Goal: Task Accomplishment & Management: Use online tool/utility

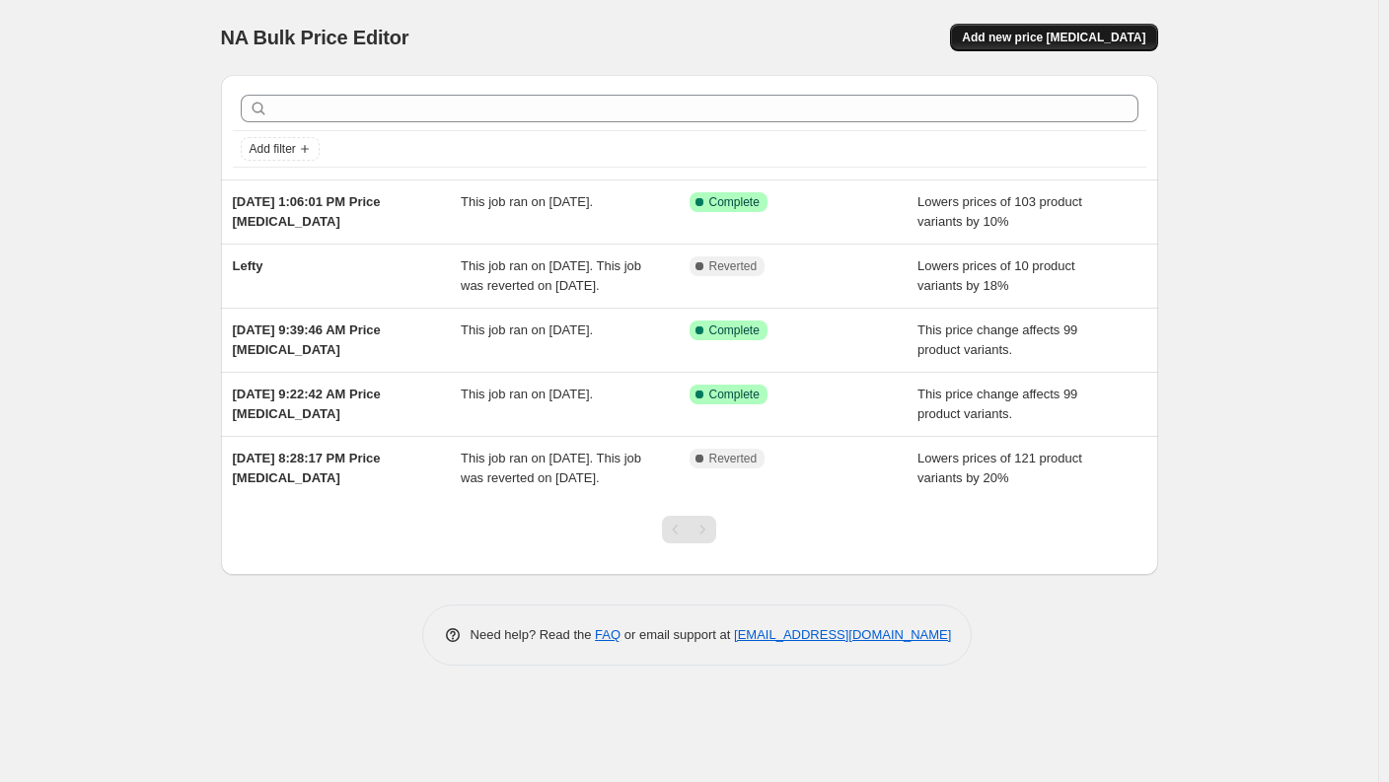
click at [1072, 39] on span "Add new price [MEDICAL_DATA]" at bounding box center [1053, 38] width 183 height 16
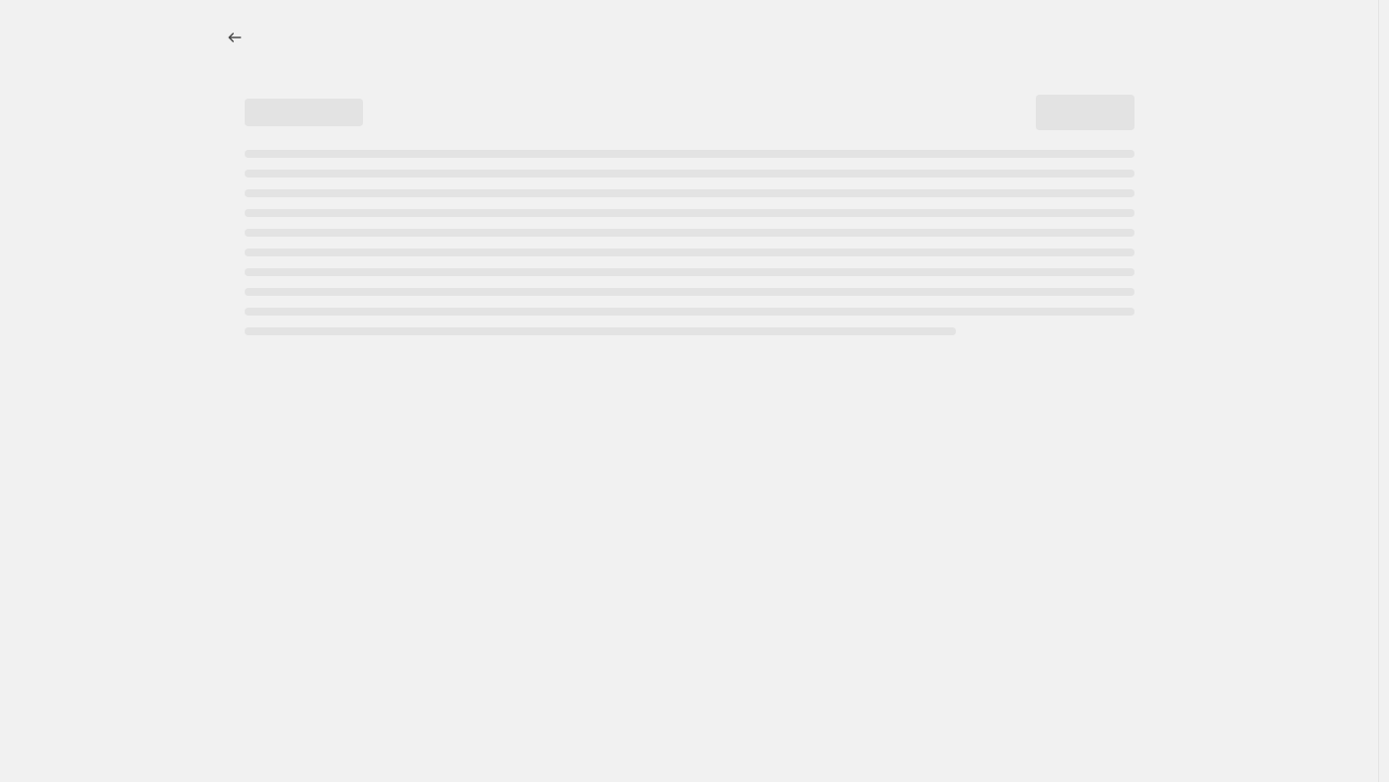
select select "percentage"
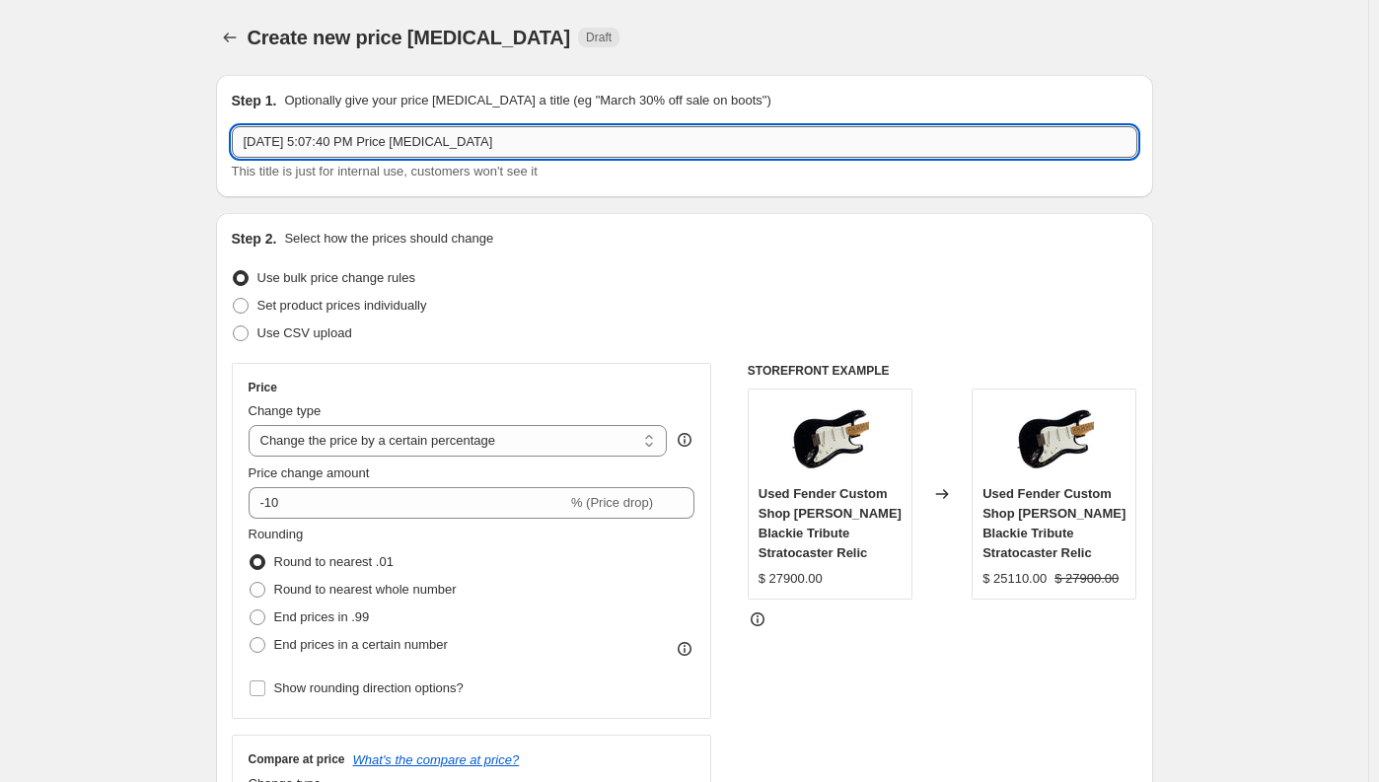
click at [373, 149] on input "Sep 3, 2025, 5:07:40 PM Price change job" at bounding box center [685, 142] width 906 height 32
drag, startPoint x: 533, startPoint y: 140, endPoint x: 36, endPoint y: 89, distance: 498.8
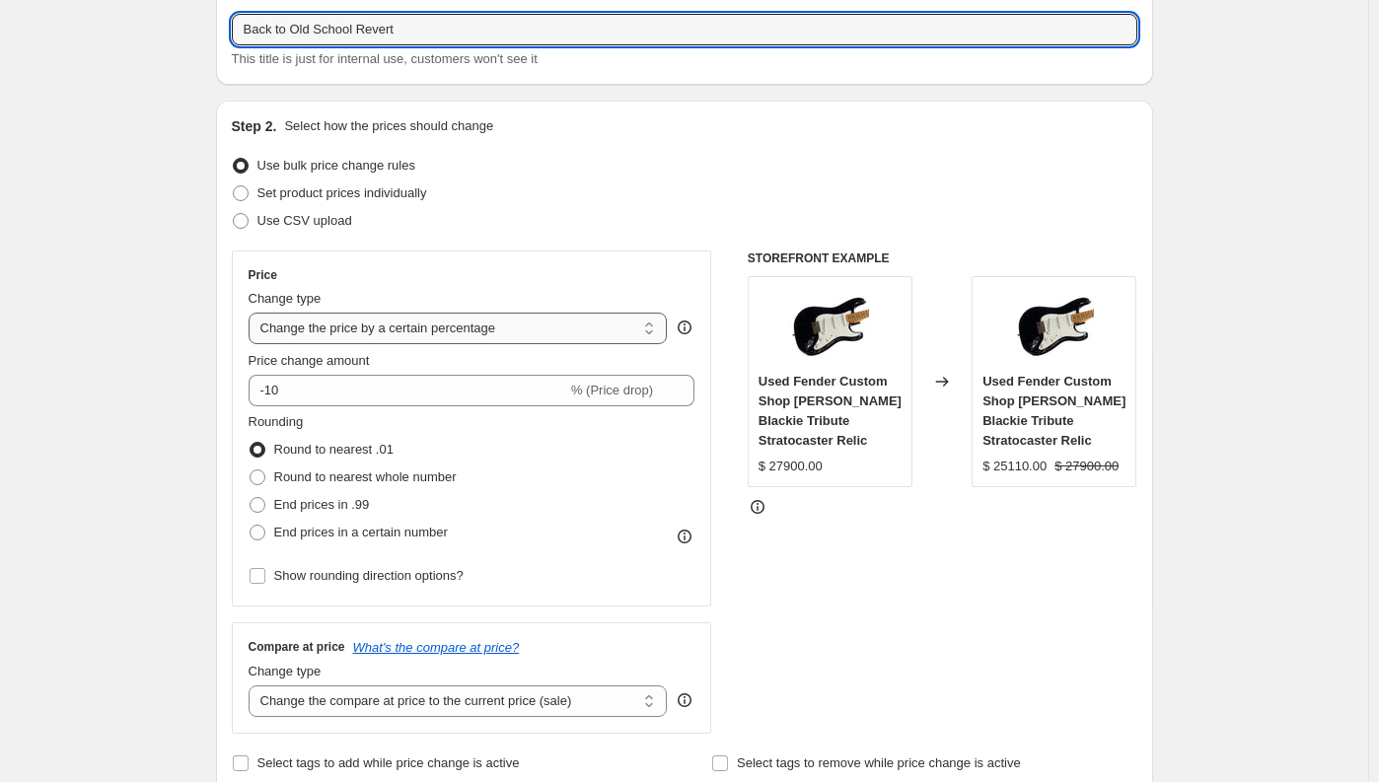
scroll to position [113, 0]
type input "Back to Old School Revert"
click at [366, 323] on select "Change the price to a certain amount Change the price by a certain amount Chang…" at bounding box center [458, 328] width 419 height 32
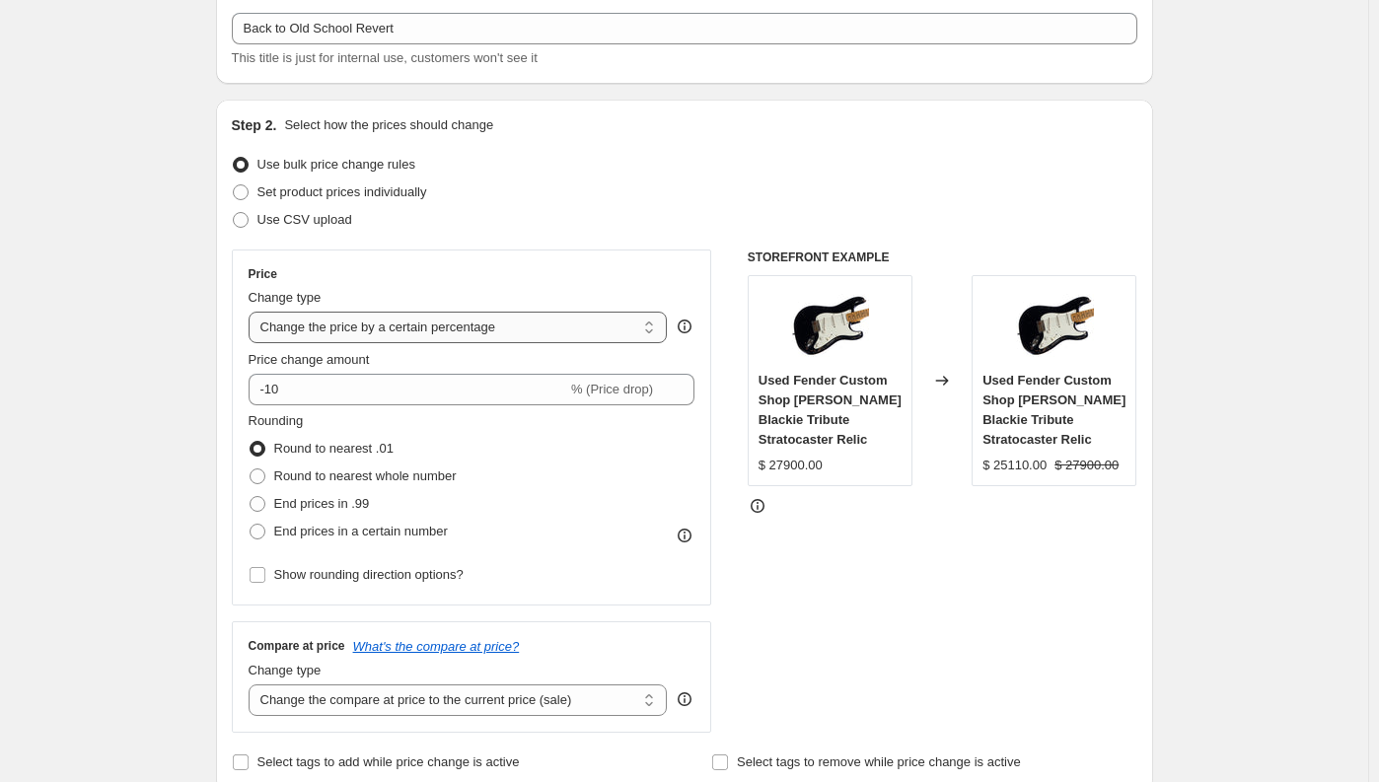
select select "ecap"
click at [253, 312] on select "Change the price to a certain amount Change the price by a certain amount Chang…" at bounding box center [458, 328] width 419 height 32
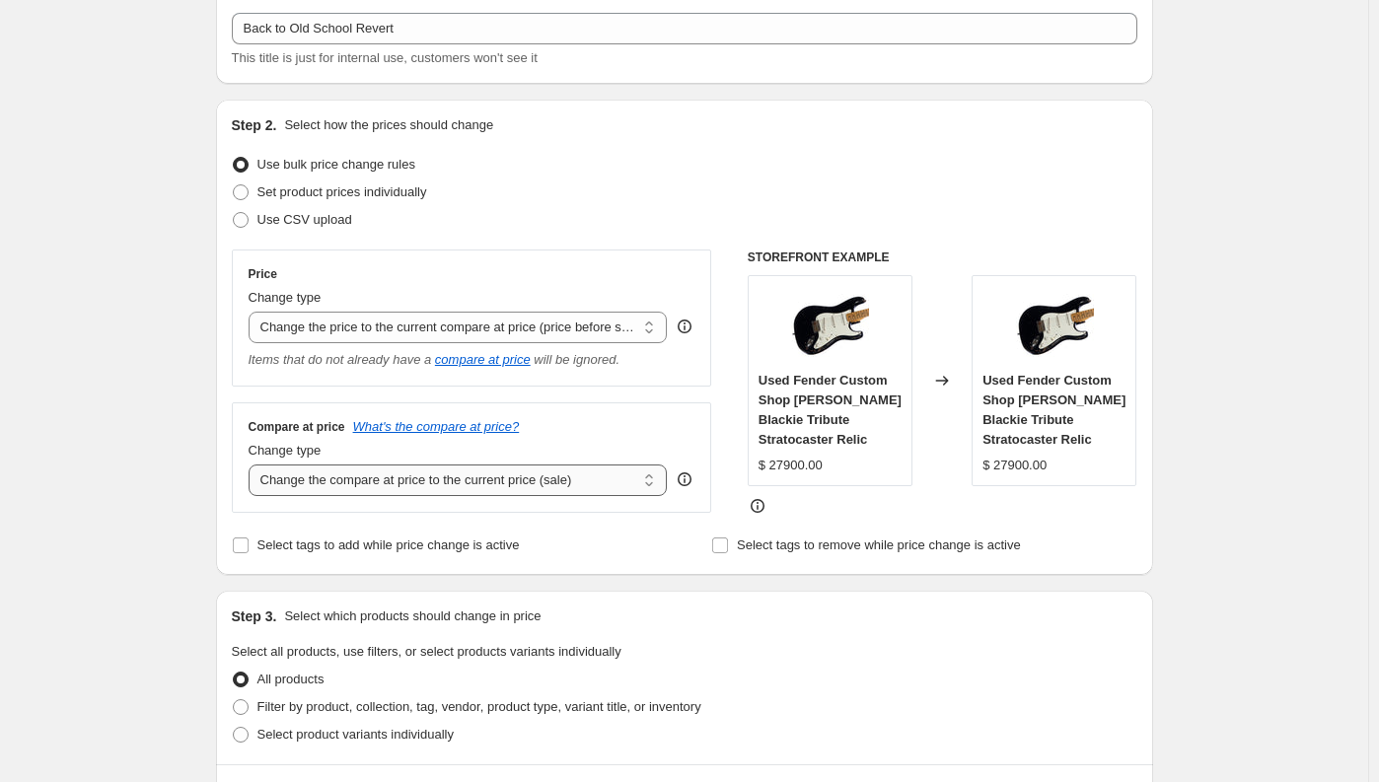
click at [393, 480] on select "Change the compare at price to the current price (sale) Change the compare at p…" at bounding box center [458, 481] width 419 height 32
select select "to"
click at [253, 465] on select "Change the compare at price to the current price (sale) Change the compare at p…" at bounding box center [458, 481] width 419 height 32
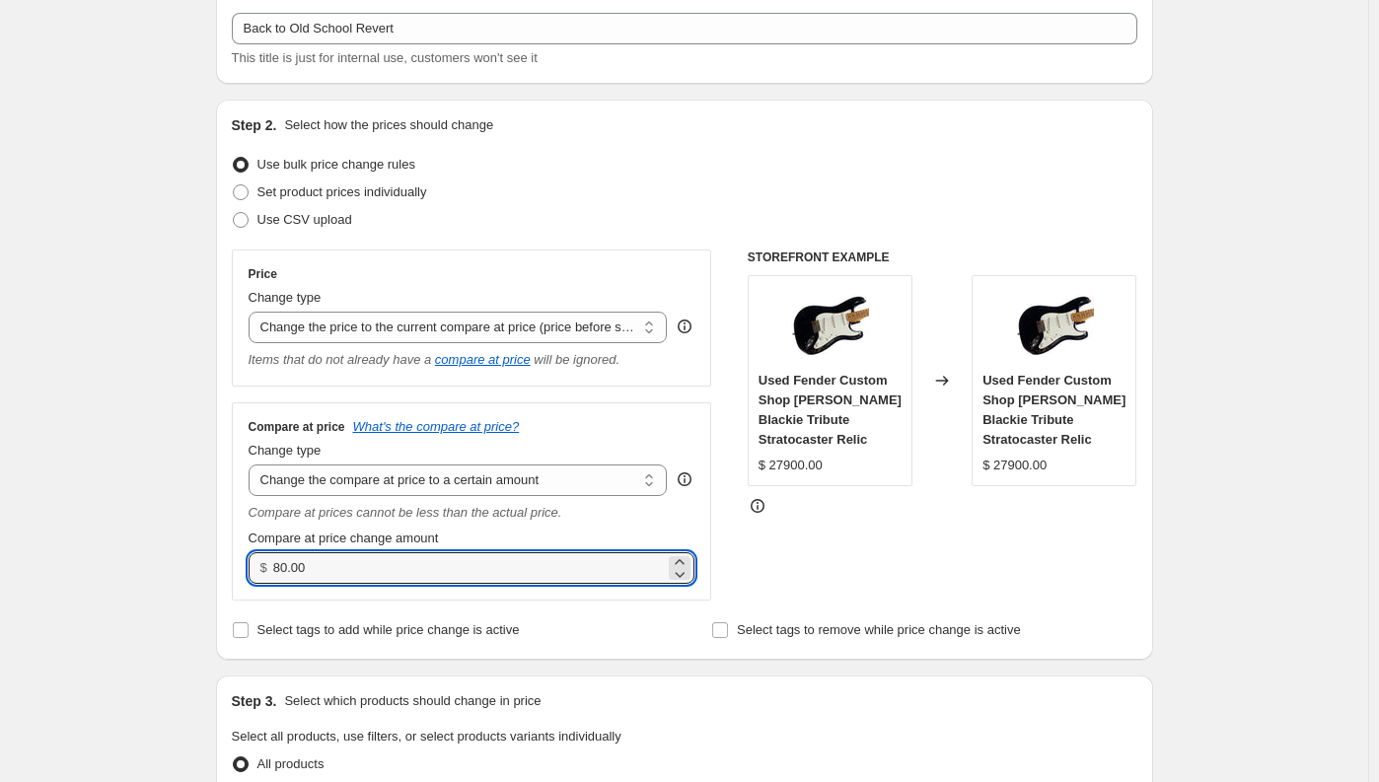
drag, startPoint x: 336, startPoint y: 570, endPoint x: 212, endPoint y: 570, distance: 124.3
click at [212, 570] on div "Step 1. Optionally give your price change job a title (eg "March 30% off sale o…" at bounding box center [676, 779] width 953 height 1666
type input "0.00"
click at [1096, 615] on div "Step 2. Select how the prices should change Use bulk price change rules Set pro…" at bounding box center [685, 379] width 906 height 529
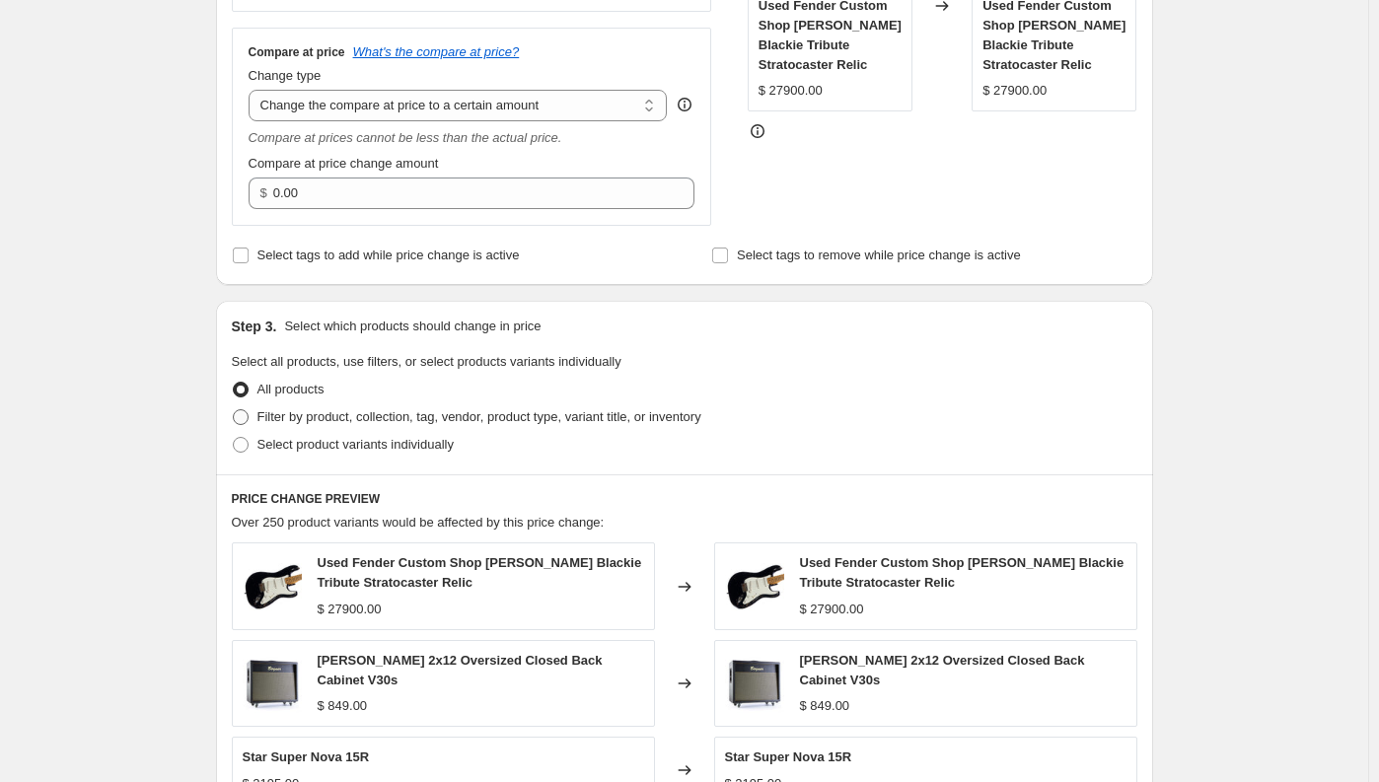
scroll to position [489, 0]
click at [246, 413] on span at bounding box center [241, 416] width 16 height 16
click at [234, 409] on input "Filter by product, collection, tag, vendor, product type, variant title, or inv…" at bounding box center [233, 408] width 1 height 1
radio input "true"
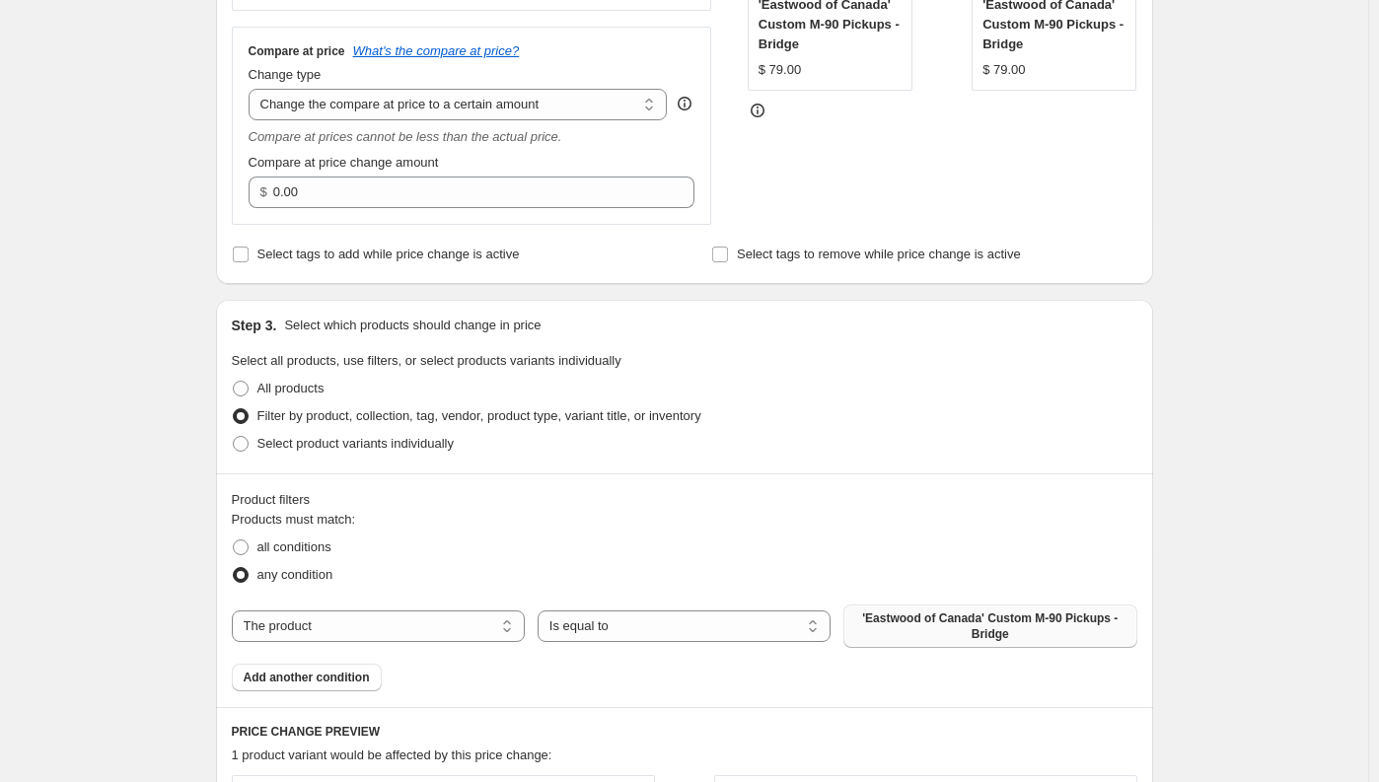
click at [942, 626] on span "'Eastwood of Canada' Custom M-90 Pickups - Bridge" at bounding box center [989, 627] width 269 height 32
click at [441, 625] on select "The product The product's collection The product's tag The product's vendor The…" at bounding box center [378, 627] width 293 height 32
select select "collection"
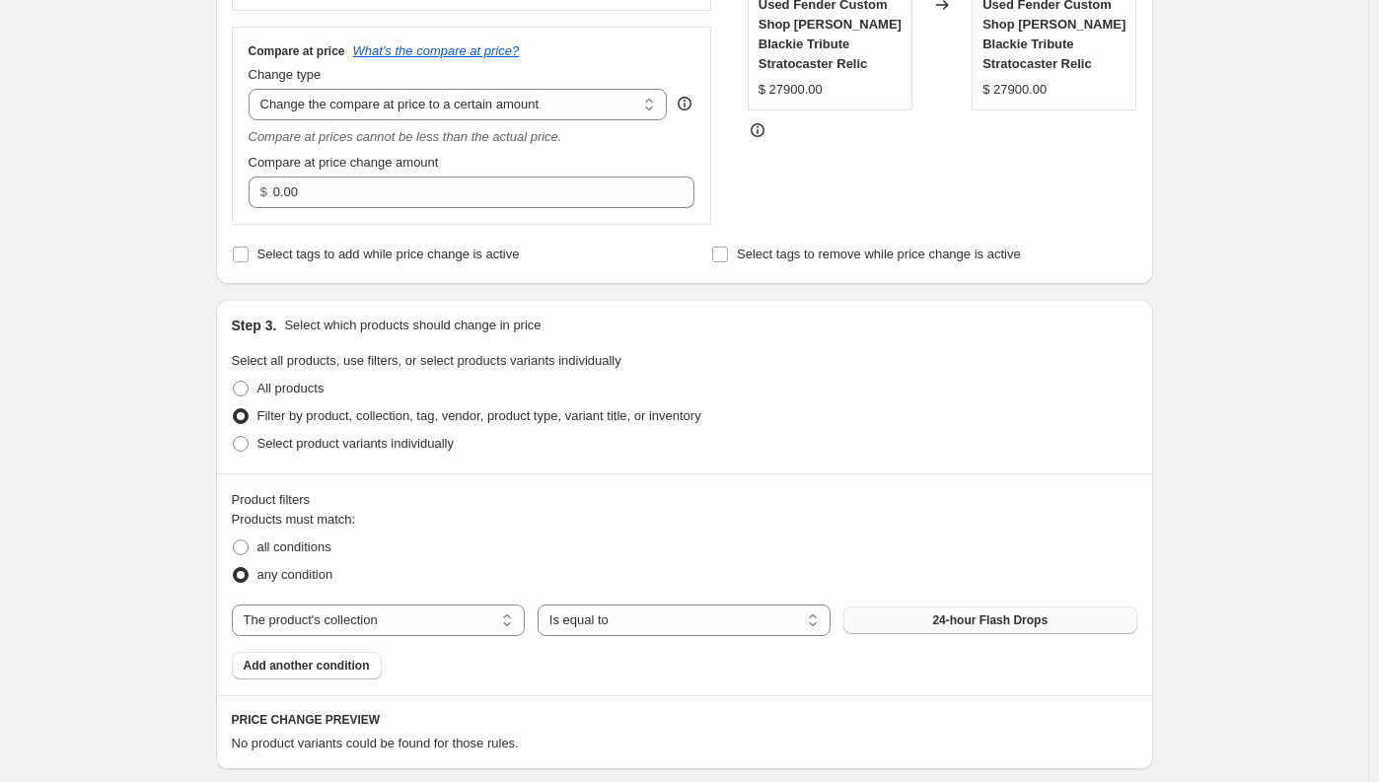
click at [897, 621] on button "24-hour Flash Drops" at bounding box center [989, 621] width 293 height 28
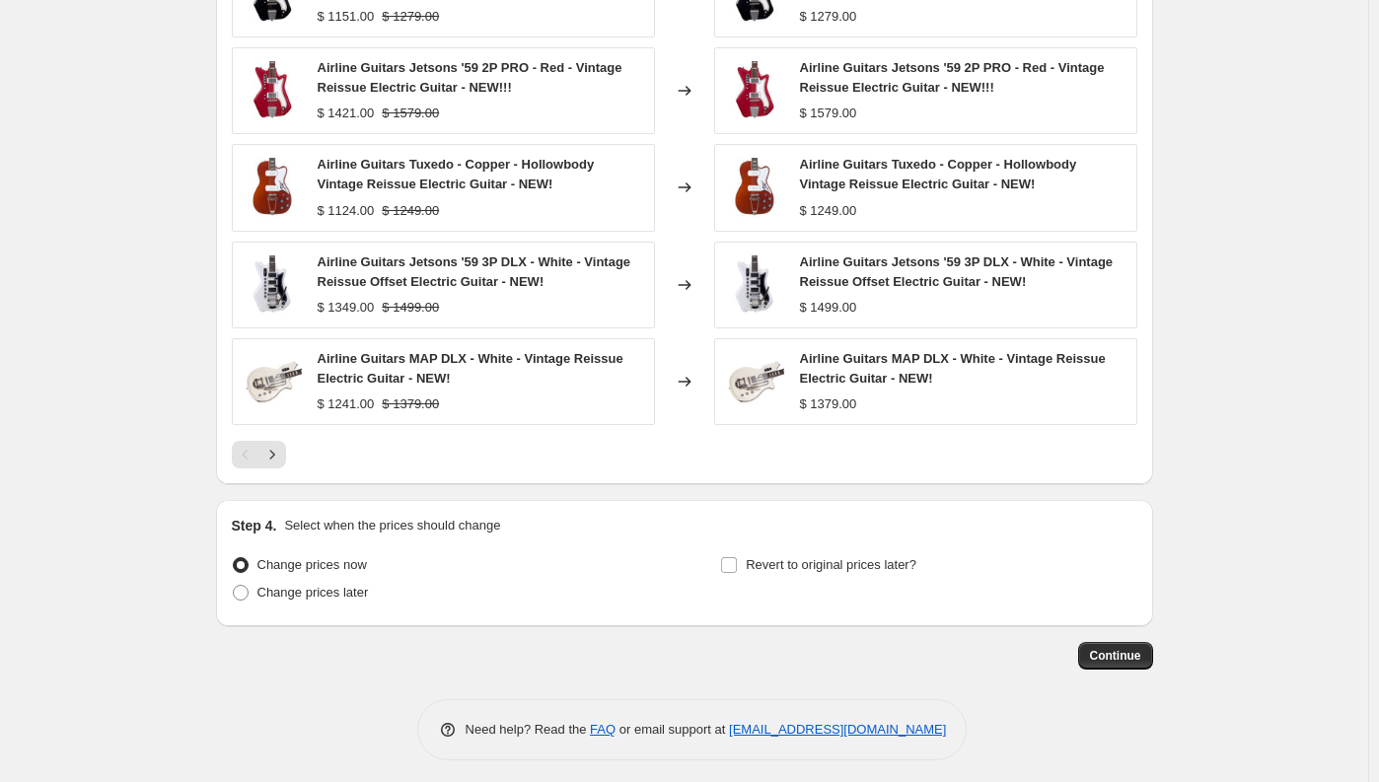
scroll to position [1308, 0]
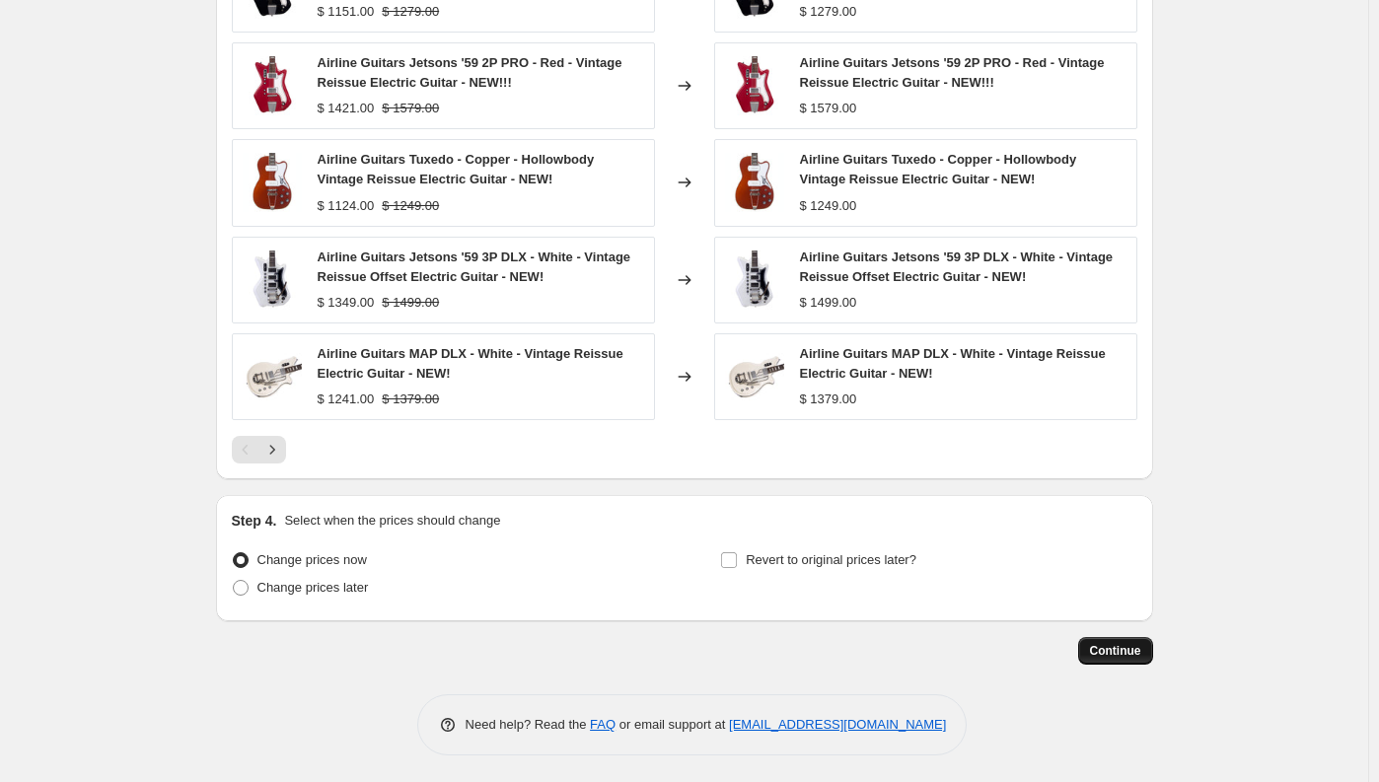
click at [1125, 648] on span "Continue" at bounding box center [1115, 651] width 51 height 16
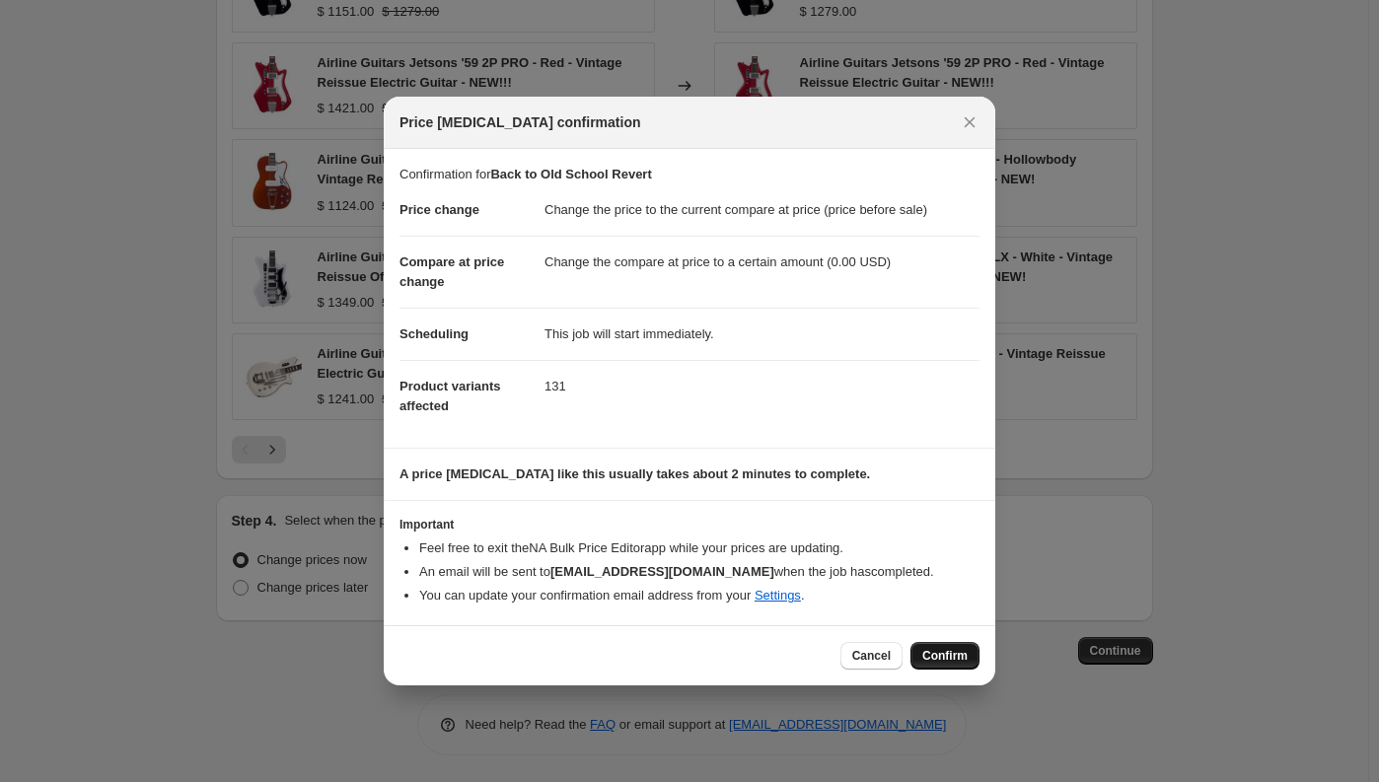
click at [959, 651] on span "Confirm" at bounding box center [944, 656] width 45 height 16
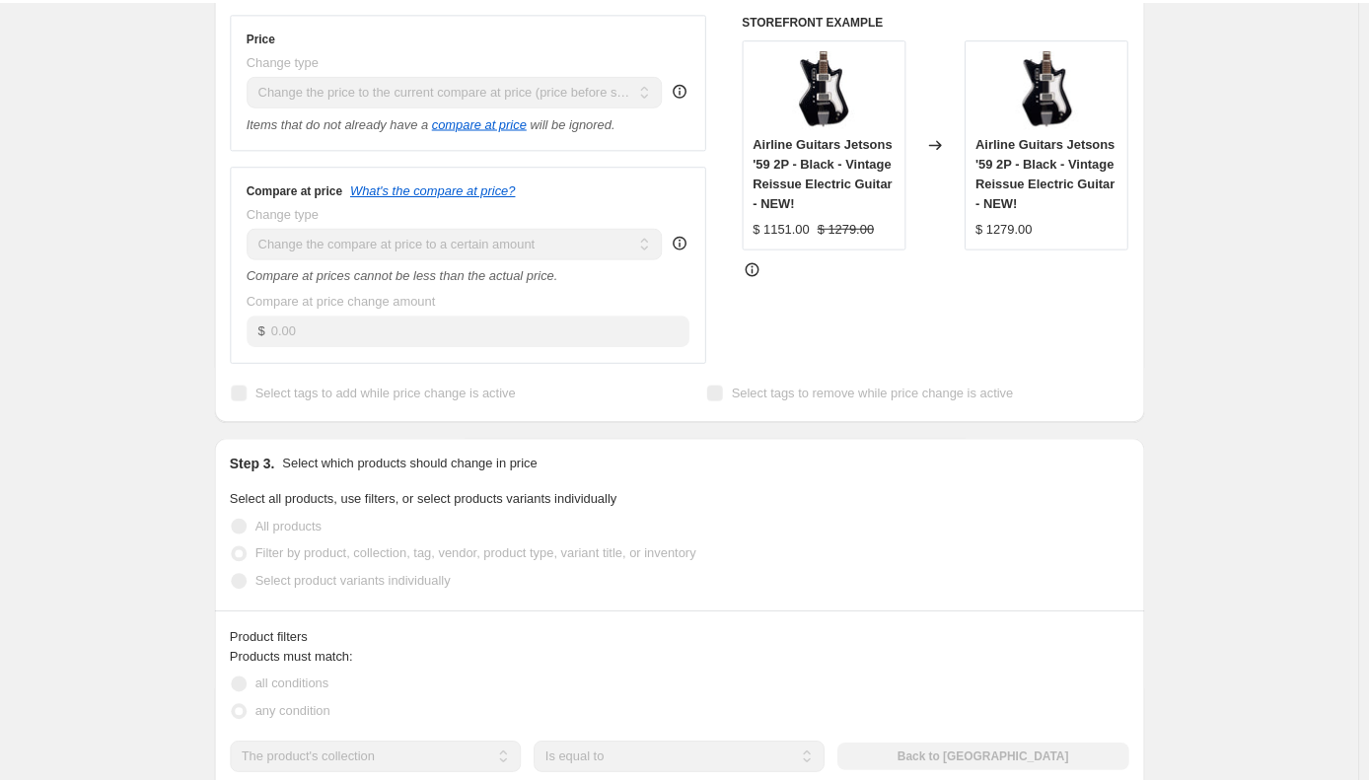
scroll to position [545, 0]
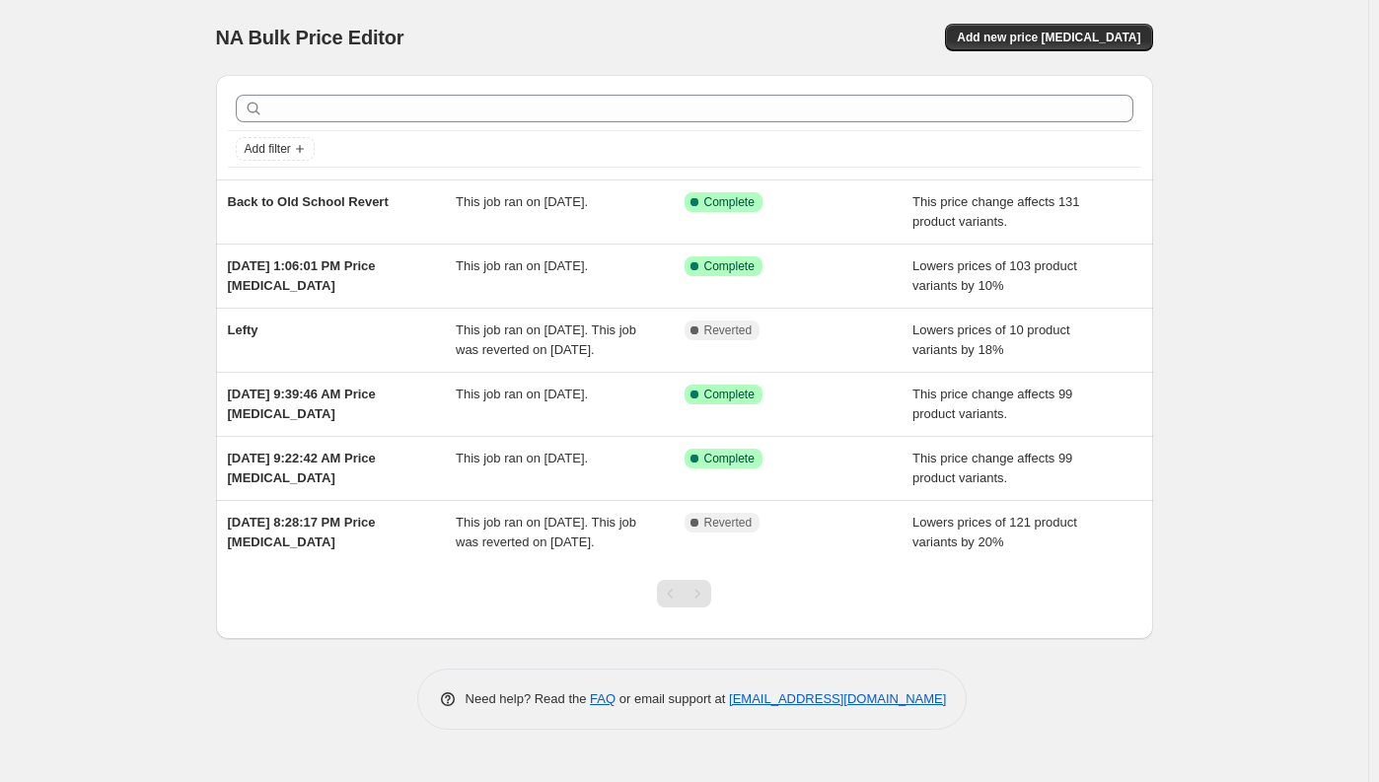
click at [1213, 403] on div "NA Bulk Price Editor. This page is ready NA Bulk Price Editor Add new price [ME…" at bounding box center [684, 391] width 1368 height 782
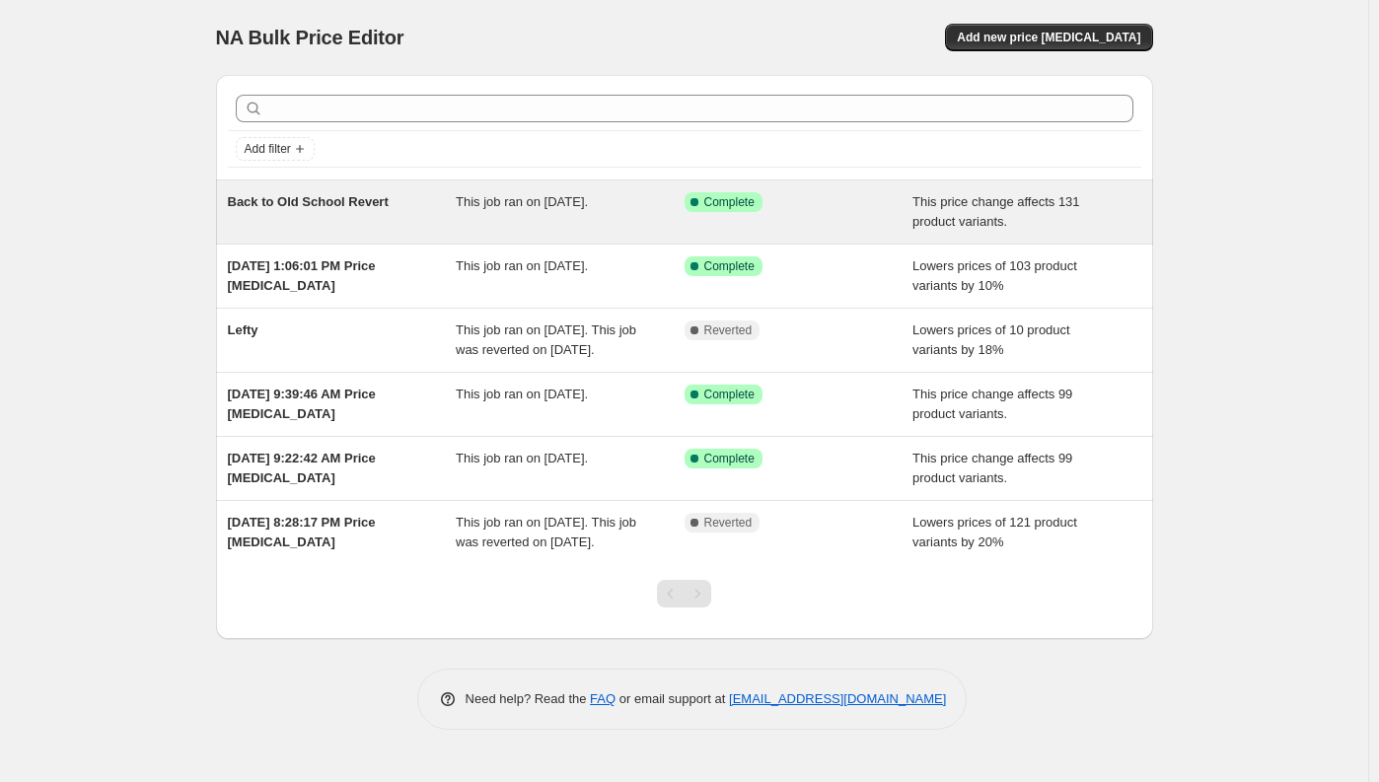
click at [347, 207] on span "Back to Old School Revert" at bounding box center [308, 201] width 161 height 15
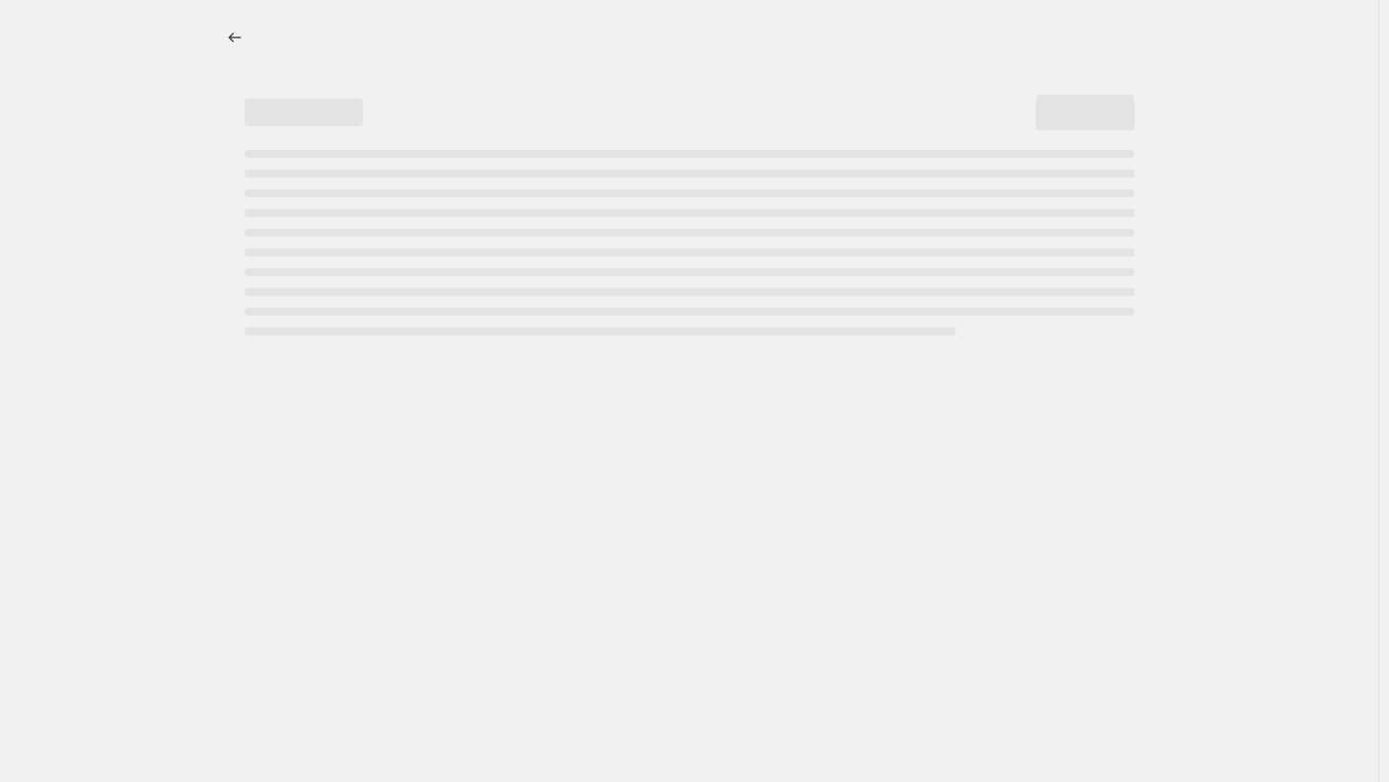
select select "ecap"
select select "to"
select select "collection"
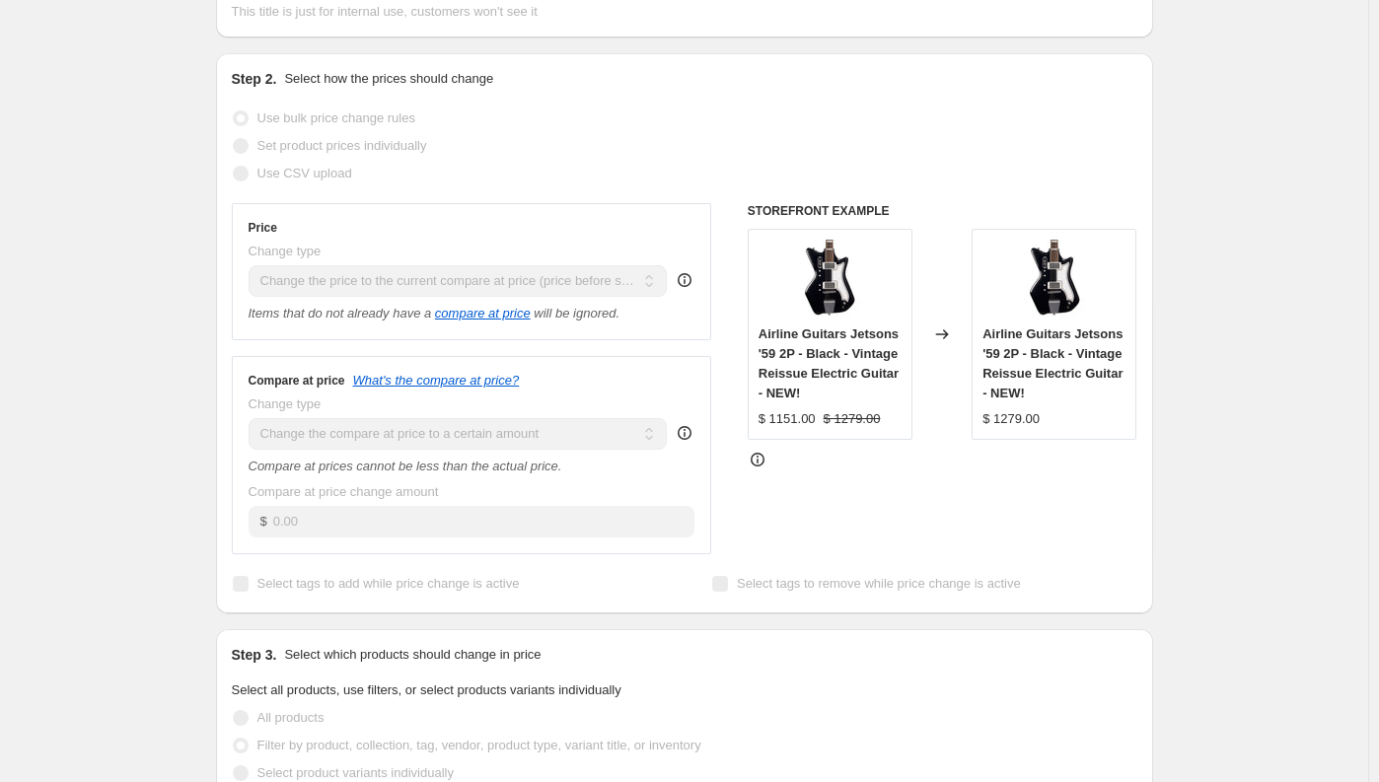
scroll to position [652, 0]
